Goal: Information Seeking & Learning: Learn about a topic

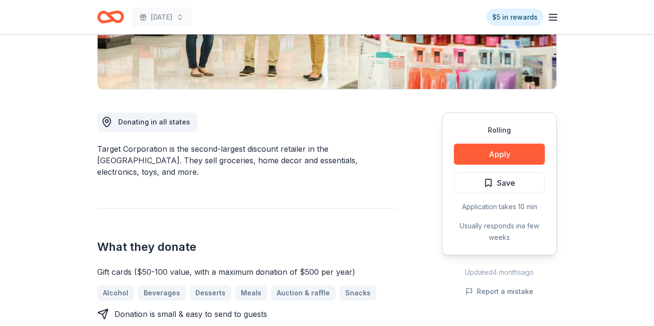
scroll to position [202, 0]
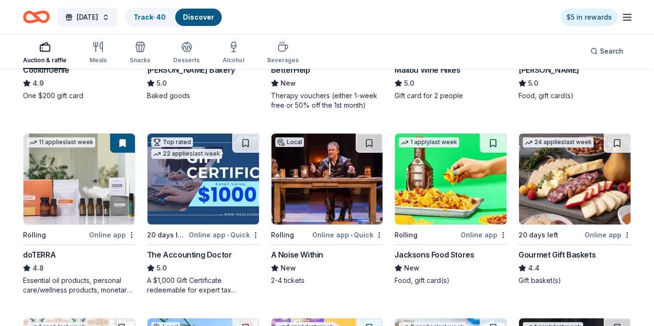
scroll to position [428, 0]
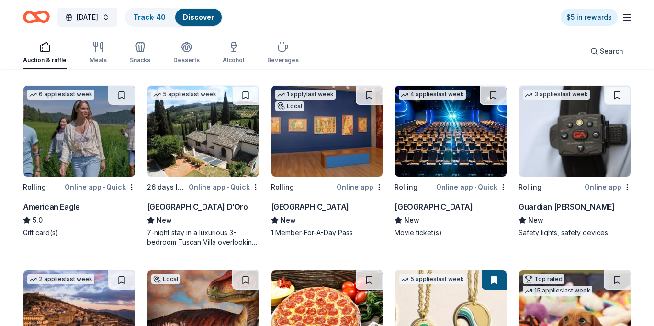
scroll to position [1204, 0]
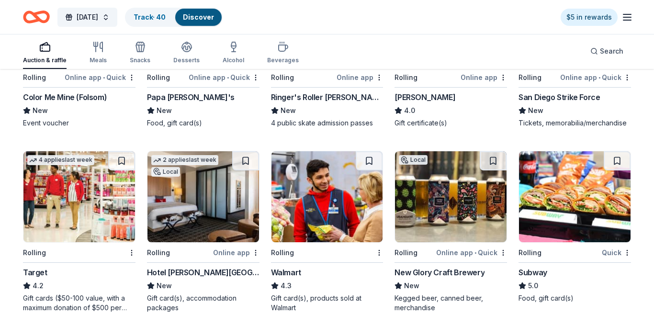
scroll to position [1729, 0]
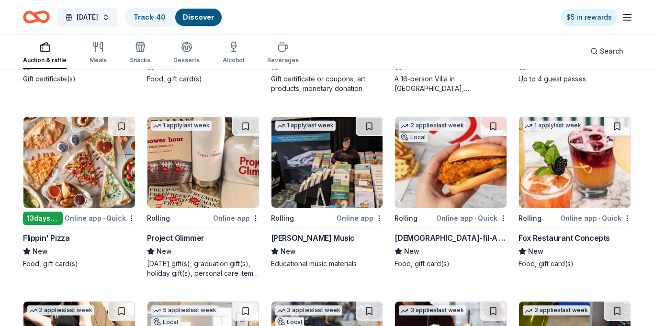
drag, startPoint x: 651, startPoint y: 292, endPoint x: 642, endPoint y: 98, distance: 194.1
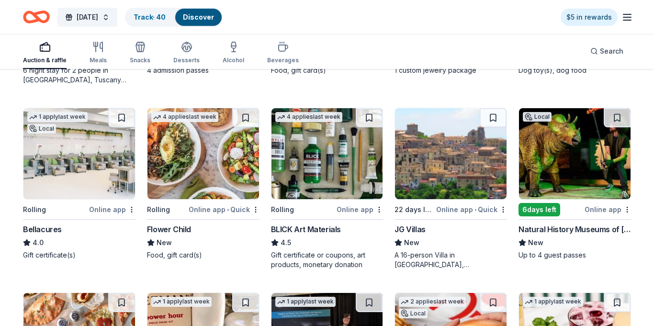
scroll to position [0, 0]
